Goal: Navigation & Orientation: Find specific page/section

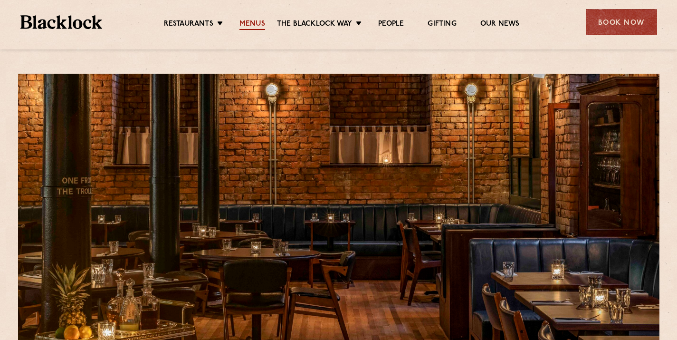
click at [253, 20] on link "Menus" at bounding box center [252, 24] width 26 height 10
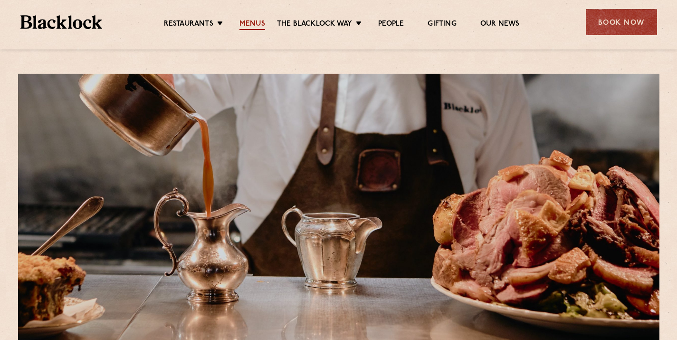
click at [250, 23] on link "Menus" at bounding box center [252, 24] width 26 height 10
